Goal: Navigation & Orientation: Find specific page/section

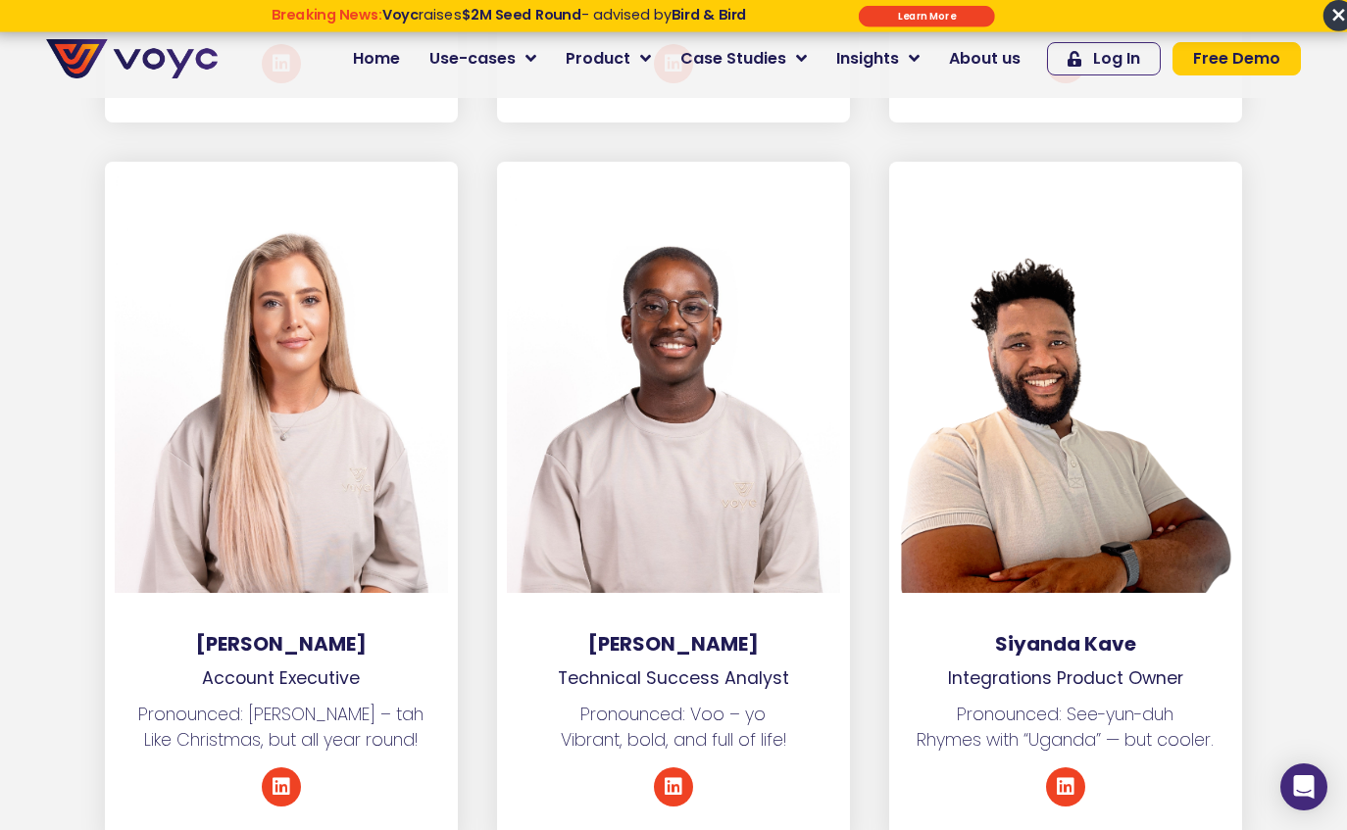
scroll to position [8028, 0]
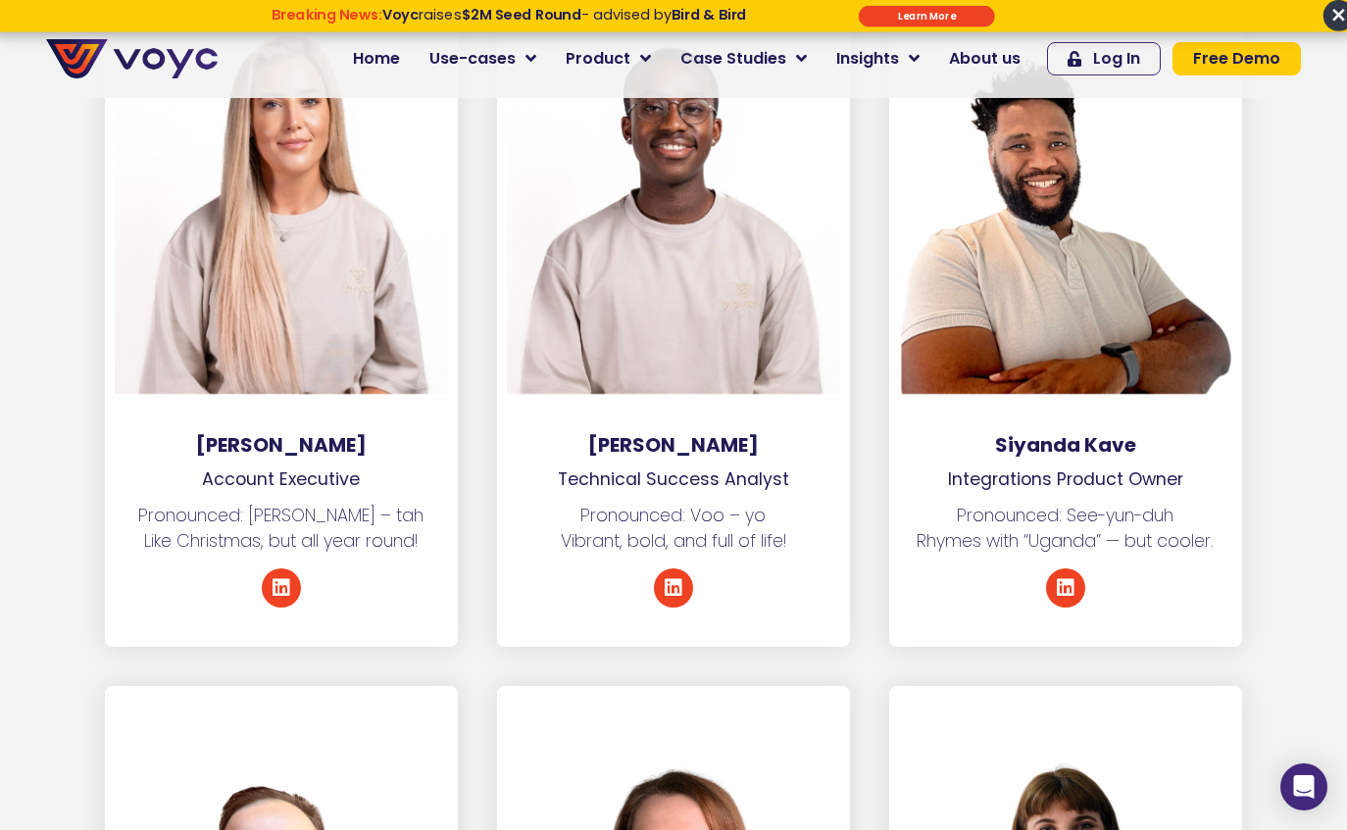
click at [1311, 539] on section "[PERSON_NAME] Account Executive Pronounced: [PERSON_NAME] – tah Like Christmas,…" at bounding box center [673, 324] width 1347 height 723
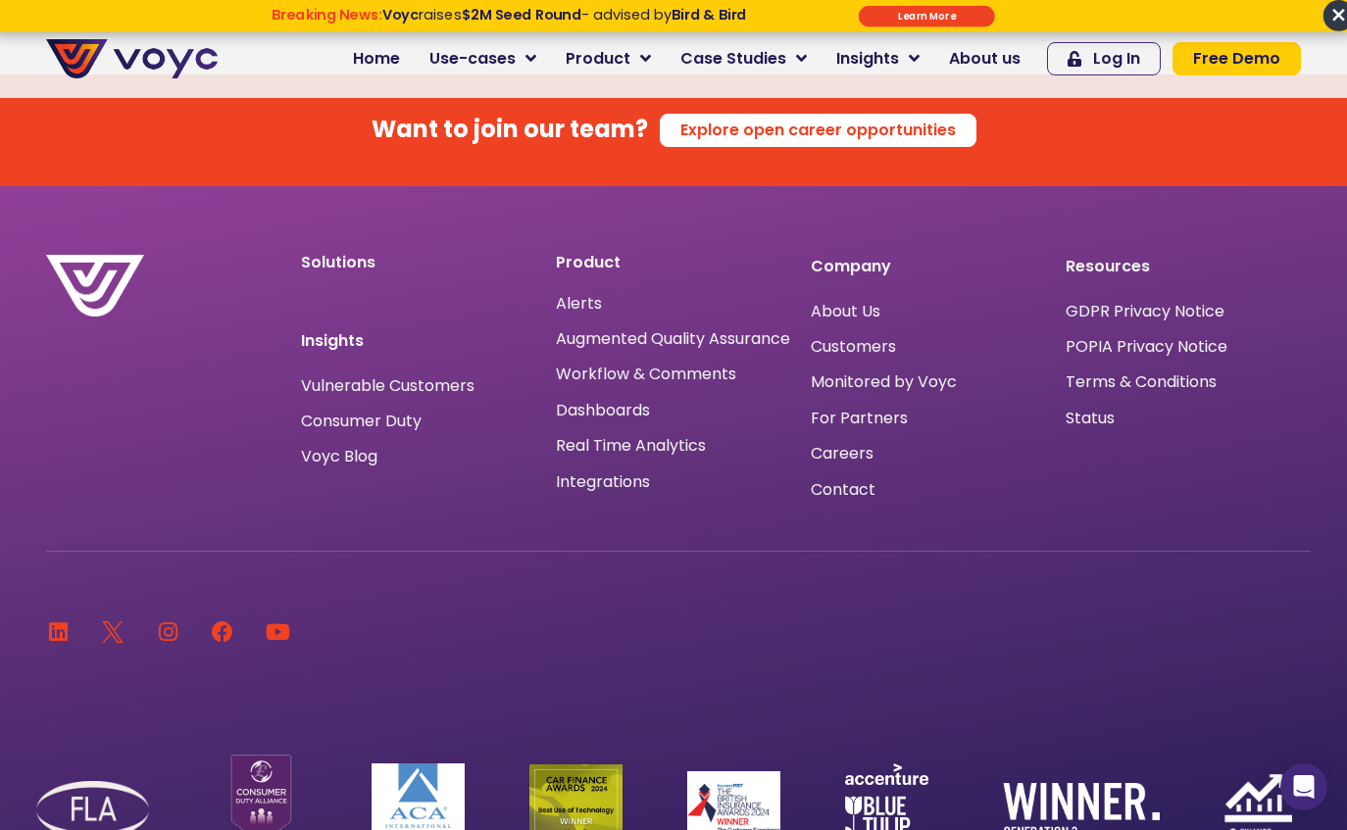
scroll to position [11997, 0]
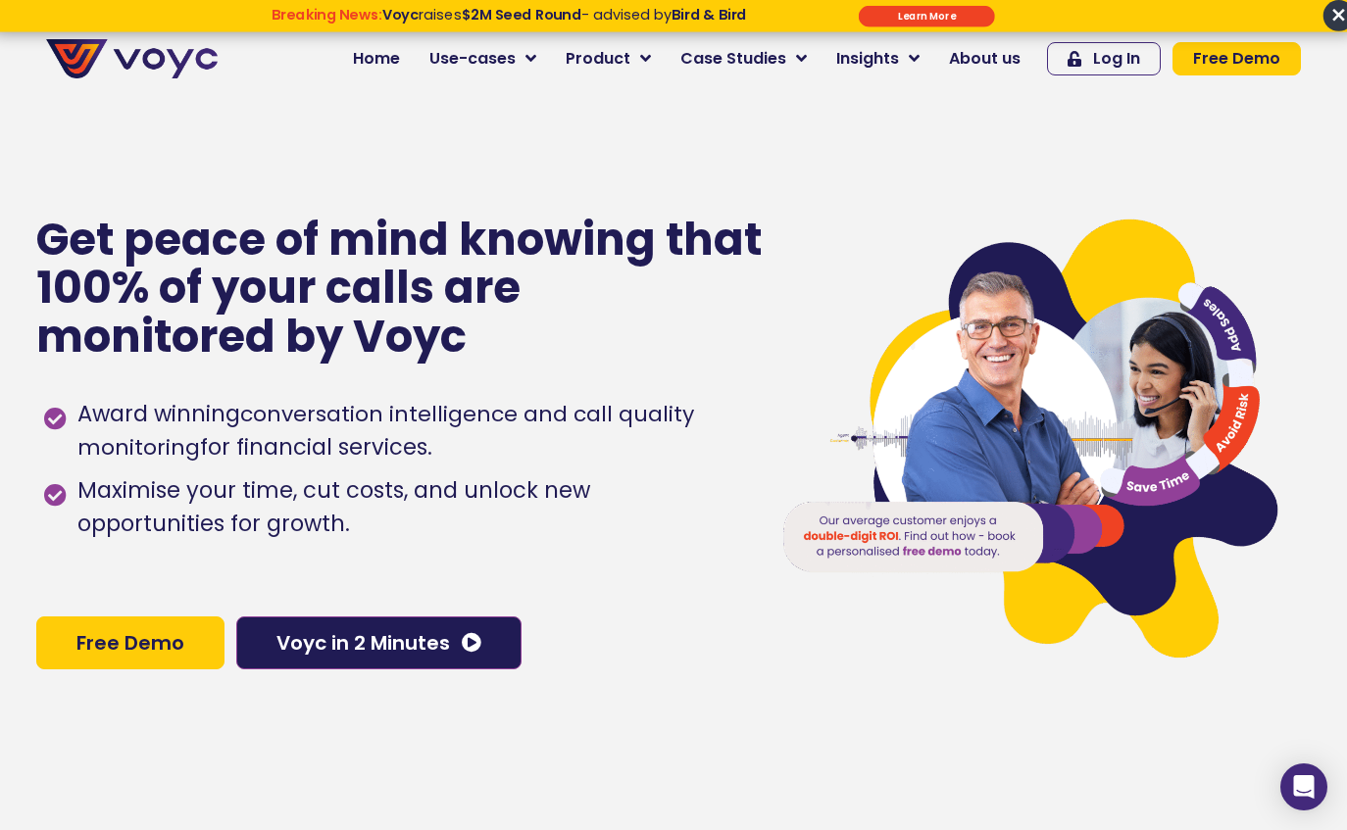
click at [1332, 14] on span "×" at bounding box center [1338, 15] width 31 height 31
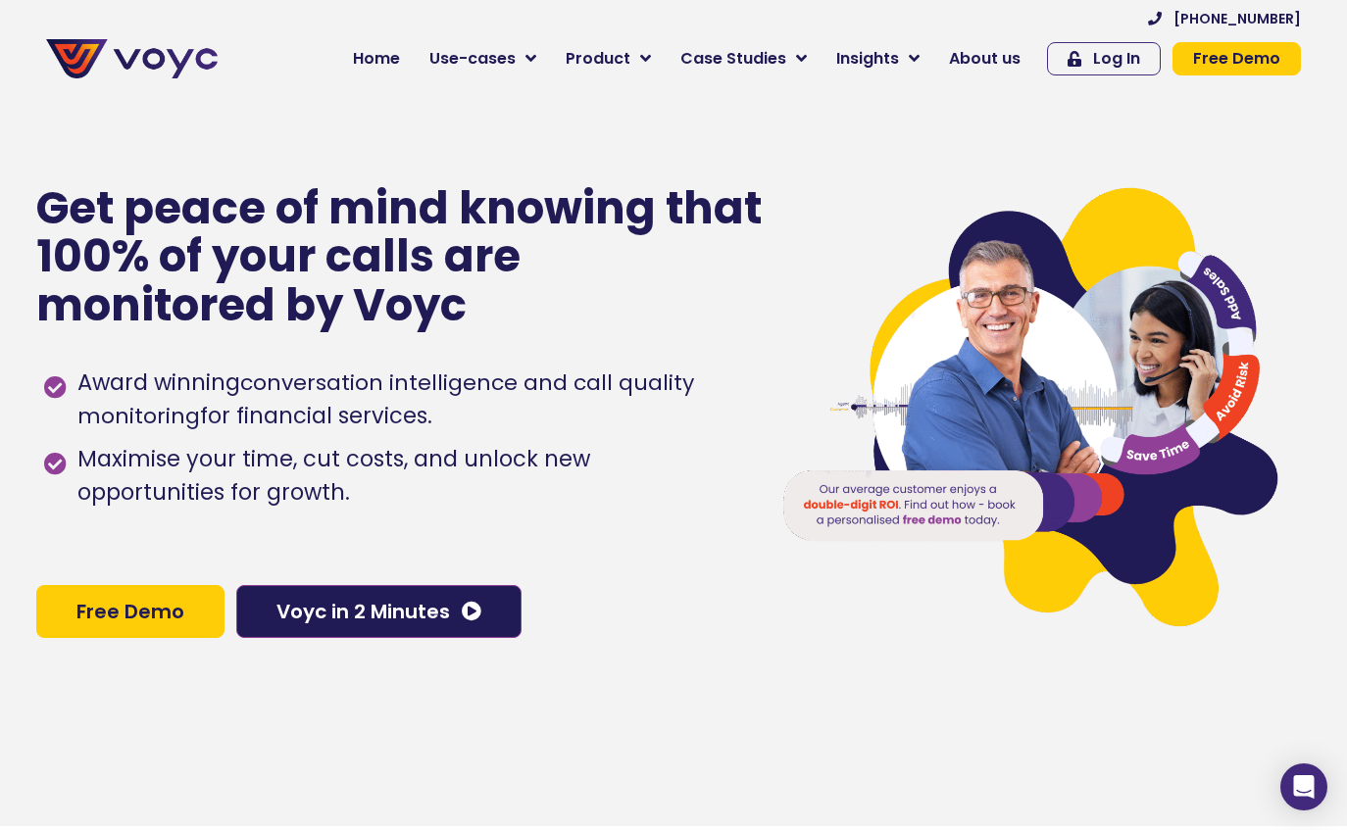
click at [93, 735] on div "Get peace of mind knowing that 100% of your calls are monitored by Voyc Award w…" at bounding box center [393, 411] width 714 height 830
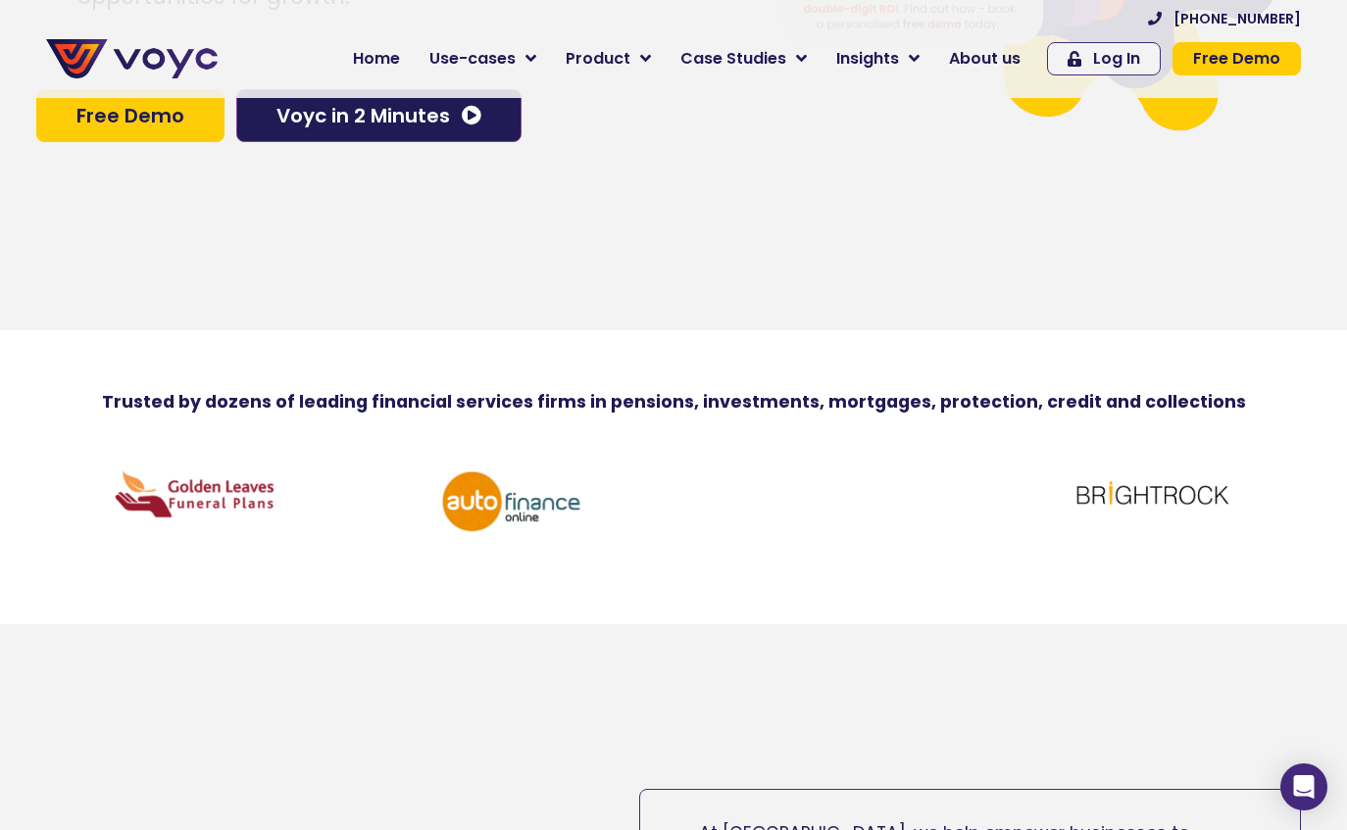
scroll to position [294, 0]
